Goal: Check status

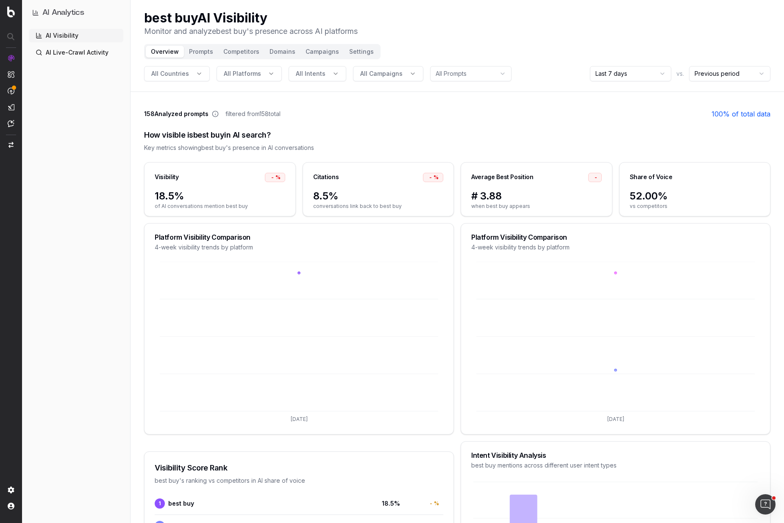
click at [643, 69] on html "AI Analytics AI Visibility AI Live-Crawl Activity best buy AI Visibility Monito…" at bounding box center [392, 261] width 784 height 523
click at [645, 77] on html "AI Analytics AI Visibility AI Live-Crawl Activity best buy AI Visibility Monito…" at bounding box center [392, 261] width 784 height 523
click at [629, 72] on html "AI Analytics AI Visibility AI Live-Crawl Activity best buy AI Visibility Monito…" at bounding box center [395, 261] width 790 height 523
